Goal: Entertainment & Leisure: Browse casually

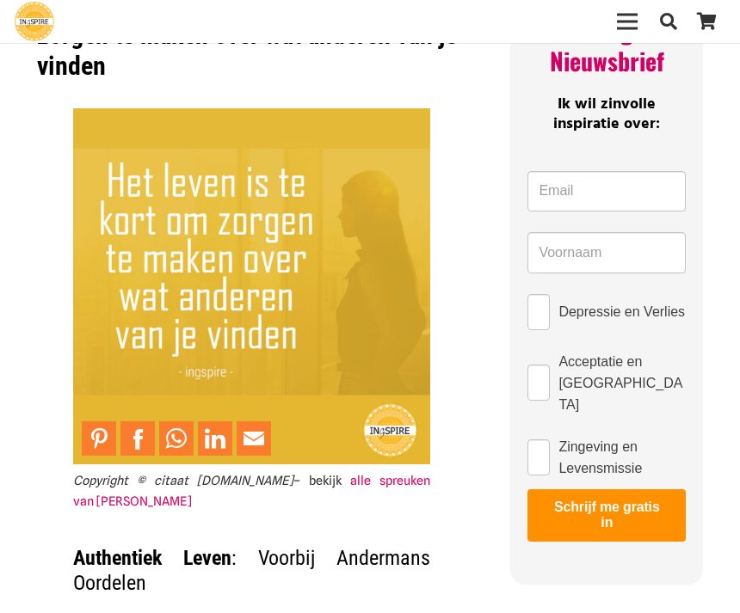
scroll to position [108, 0]
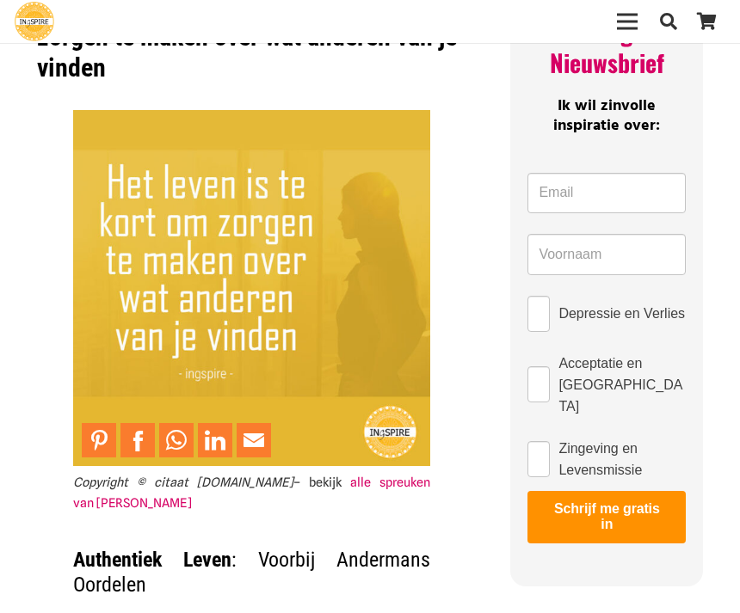
click at [381, 426] on img at bounding box center [251, 288] width 357 height 357
click at [373, 429] on img at bounding box center [251, 288] width 357 height 357
click at [378, 449] on img at bounding box center [251, 288] width 357 height 357
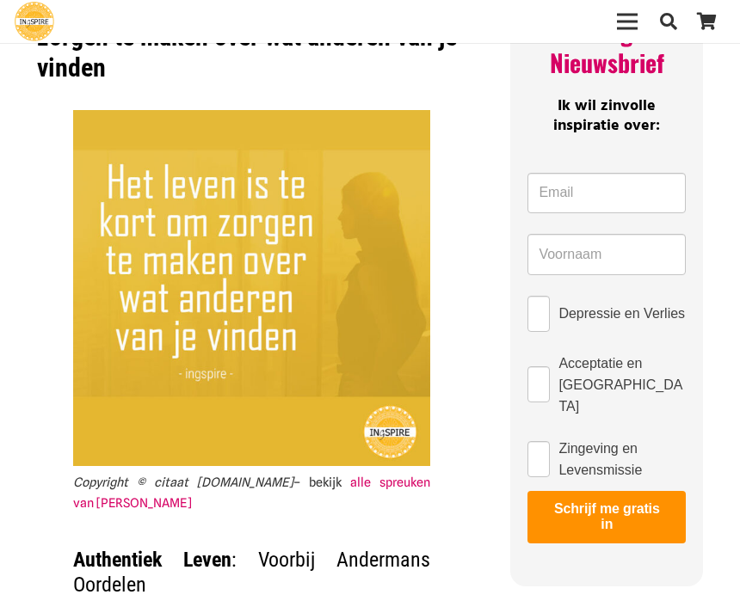
click at [349, 484] on link "alle spreuken van inge" at bounding box center [251, 492] width 357 height 35
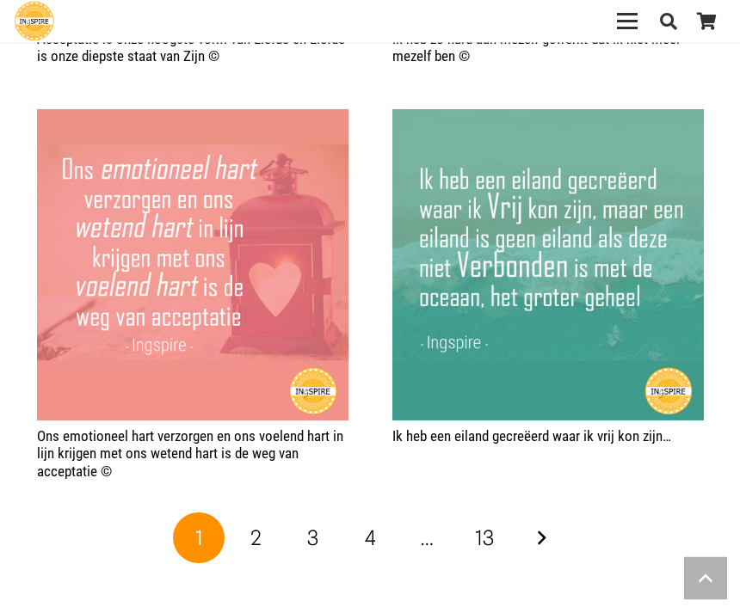
scroll to position [3054, 0]
click at [249, 513] on link "2" at bounding box center [257, 539] width 52 height 52
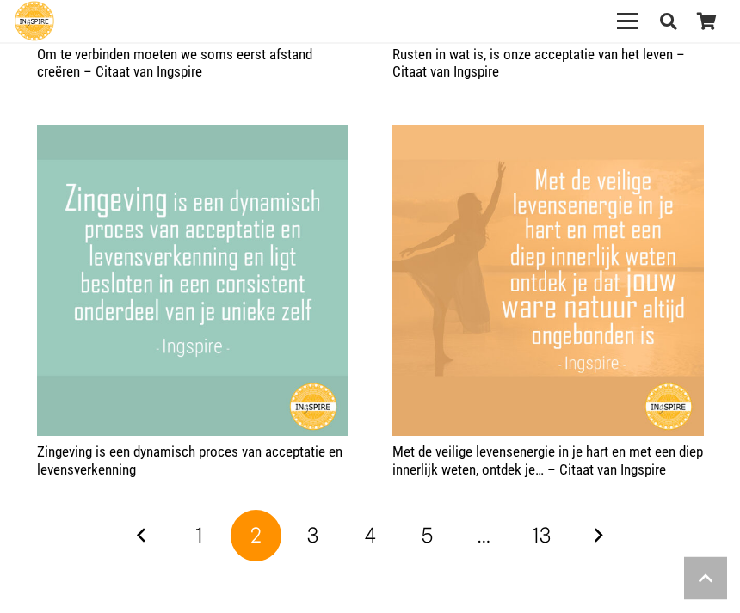
scroll to position [3091, 0]
click at [310, 523] on span "3" at bounding box center [312, 535] width 11 height 25
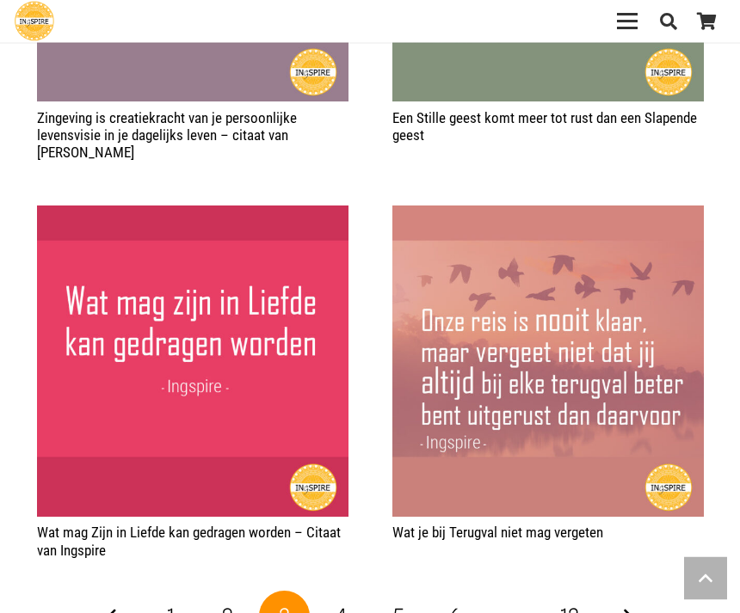
scroll to position [3010, 0]
click at [339, 604] on span "4" at bounding box center [340, 616] width 11 height 25
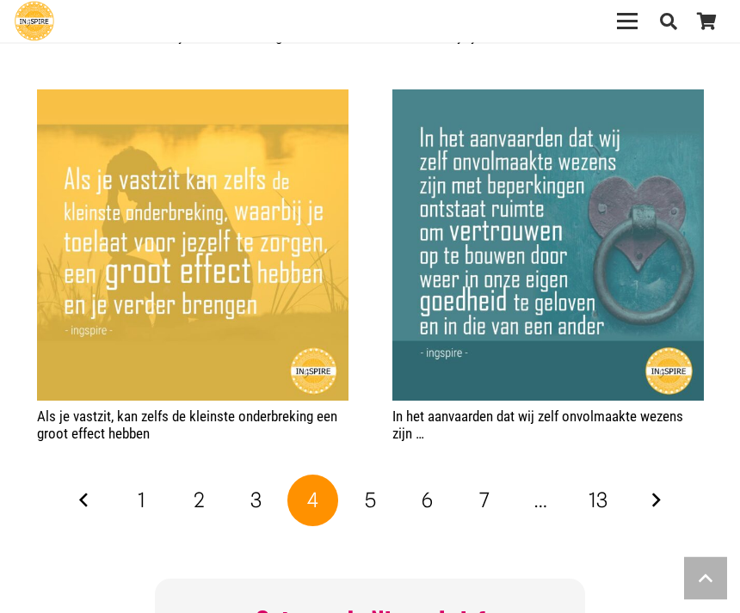
scroll to position [3073, 0]
click at [367, 488] on span "5" at bounding box center [370, 500] width 11 height 25
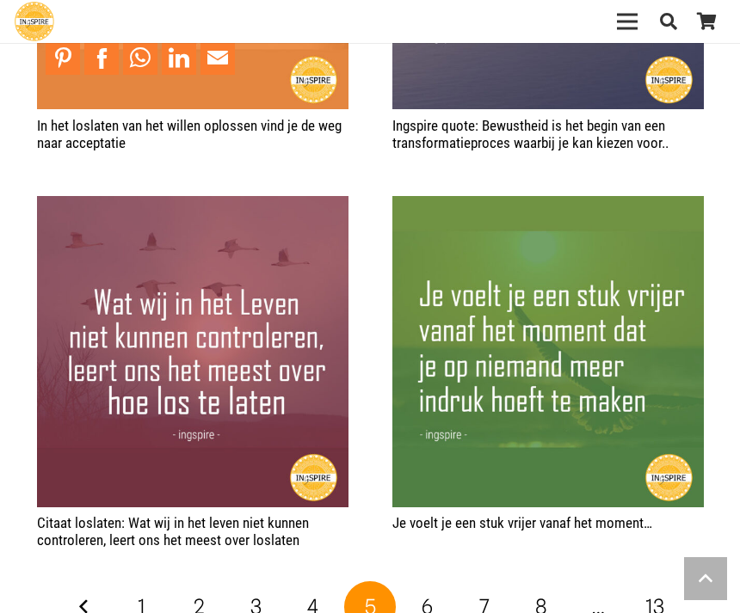
scroll to position [2976, 0]
